Goal: Find specific page/section: Find specific page/section

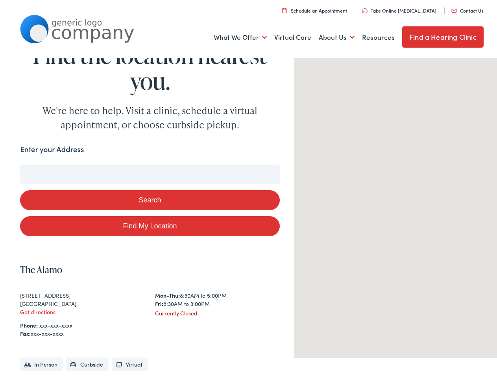
click at [248, 189] on button "Search" at bounding box center [149, 198] width 259 height 20
click at [234, 35] on link "What We Offer" at bounding box center [240, 34] width 53 height 29
click at [330, 35] on link "About Us" at bounding box center [337, 34] width 36 height 29
click at [318, 162] on button "Search" at bounding box center [321, 163] width 10 height 10
click at [148, 198] on button "Search" at bounding box center [149, 198] width 259 height 20
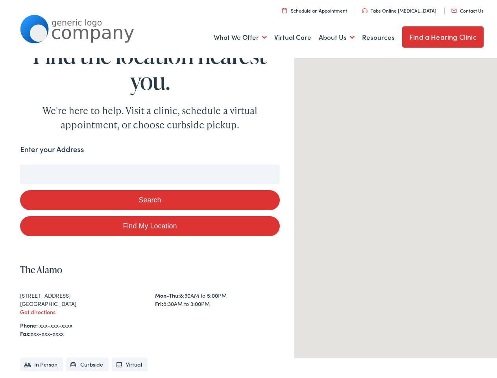
click at [393, 204] on div at bounding box center [398, 204] width 209 height 303
